Goal: Navigation & Orientation: Find specific page/section

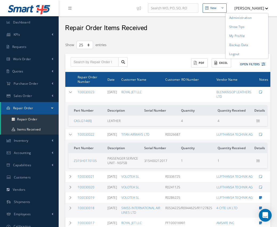
select select "25"
click at [245, 17] on link "Administration" at bounding box center [246, 17] width 43 height 9
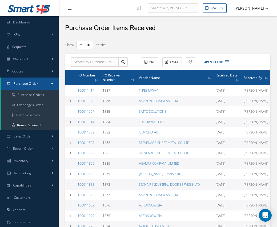
select select "25"
click at [250, 7] on button "[PERSON_NAME]" at bounding box center [248, 8] width 39 height 10
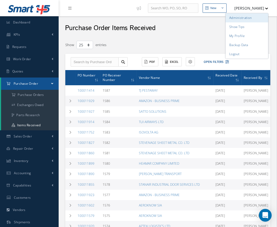
click at [253, 16] on link "Administration" at bounding box center [246, 17] width 43 height 9
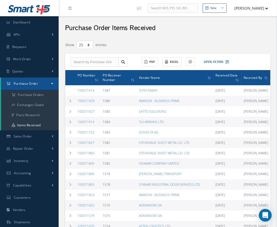
click at [242, 12] on button "[PERSON_NAME]" at bounding box center [248, 8] width 39 height 10
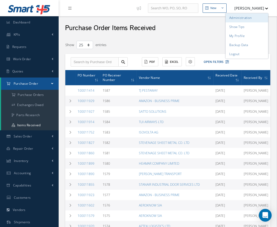
click at [244, 19] on link "Administration" at bounding box center [246, 17] width 43 height 9
